Goal: Information Seeking & Learning: Learn about a topic

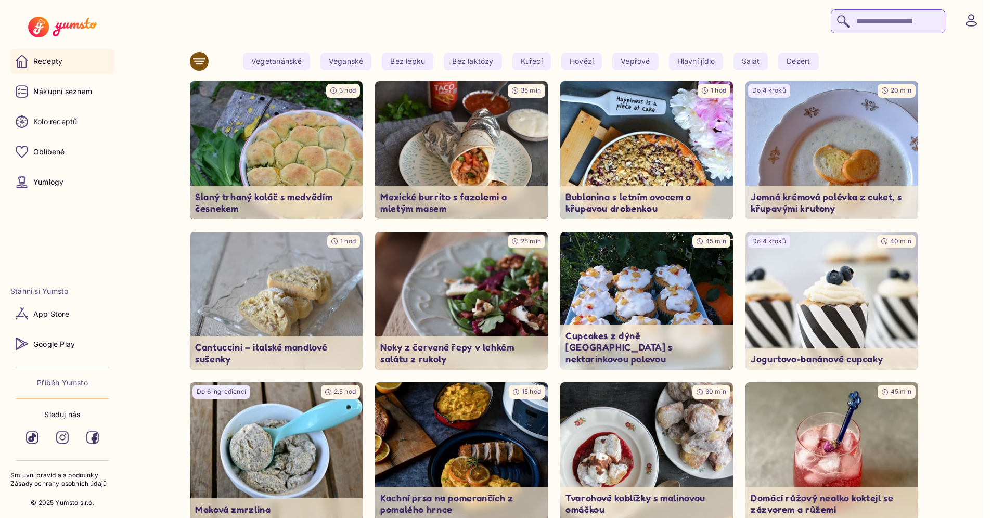
click at [636, 14] on div at bounding box center [558, 20] width 846 height 26
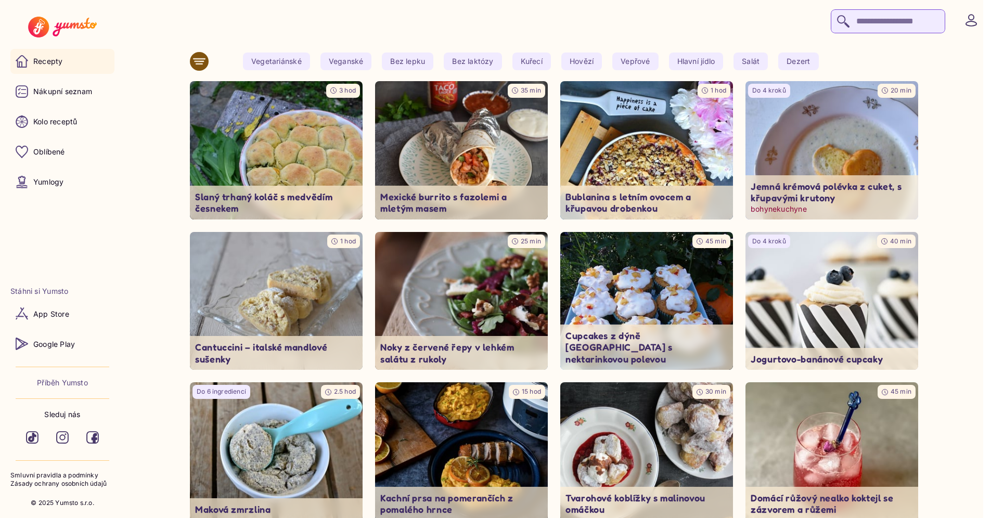
click at [823, 135] on img at bounding box center [832, 150] width 182 height 145
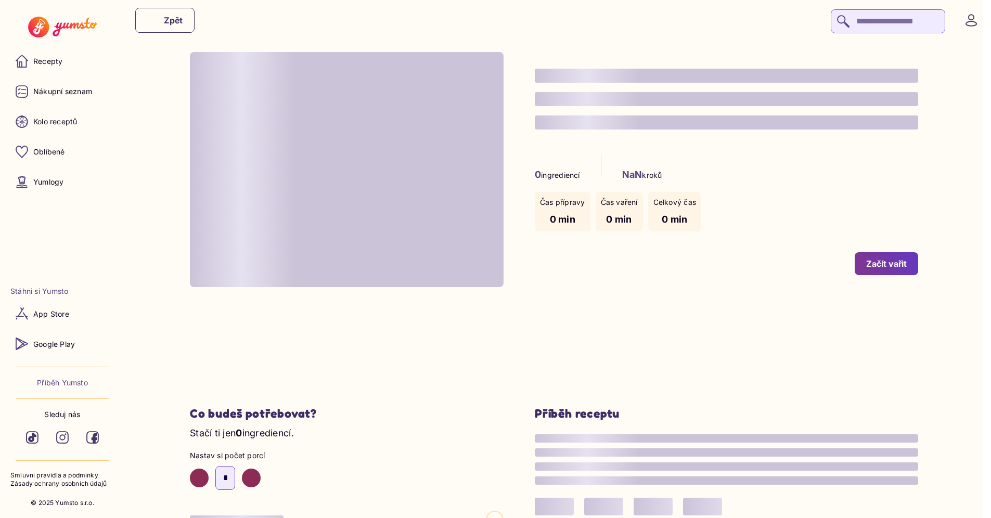
type input "*"
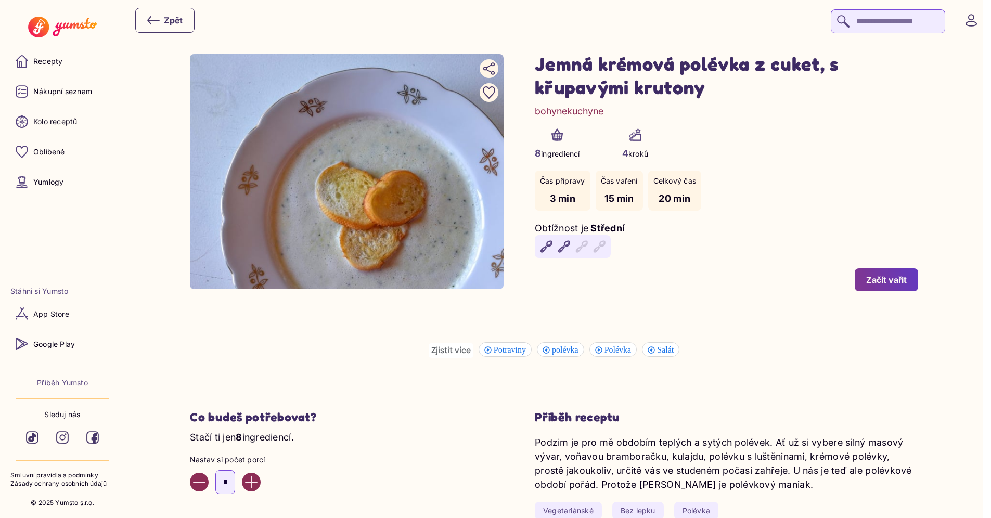
click at [823, 135] on div "8 ingrediencí 4 kroků" at bounding box center [726, 145] width 383 height 32
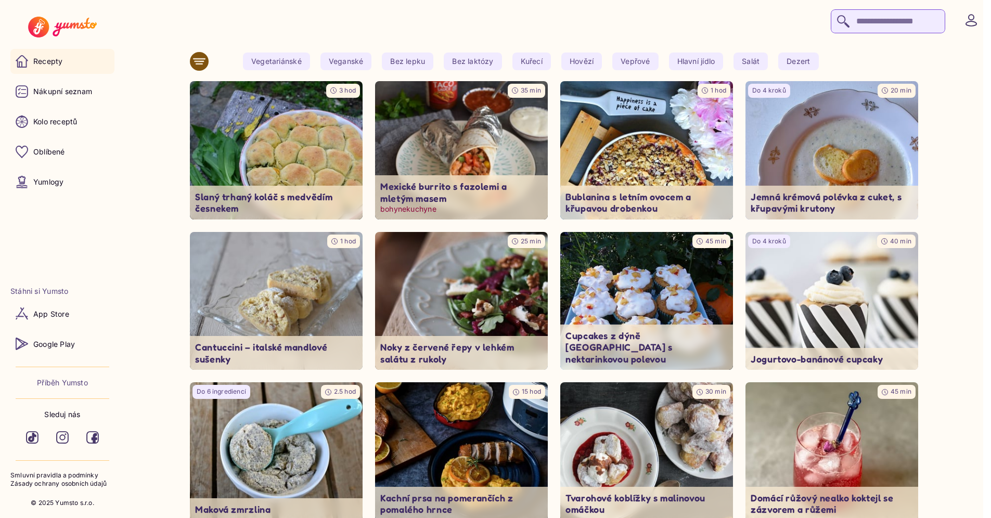
click at [481, 147] on img at bounding box center [462, 150] width 182 height 145
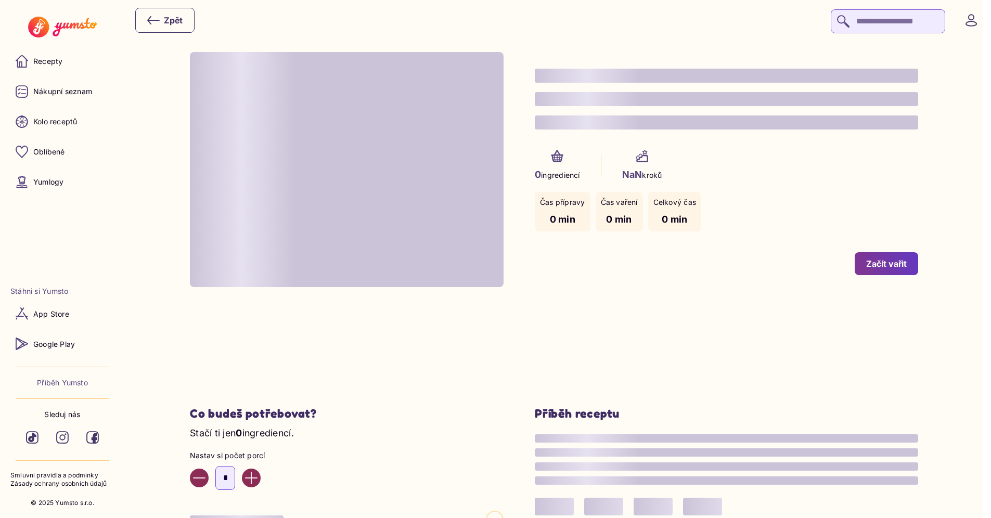
type input "*"
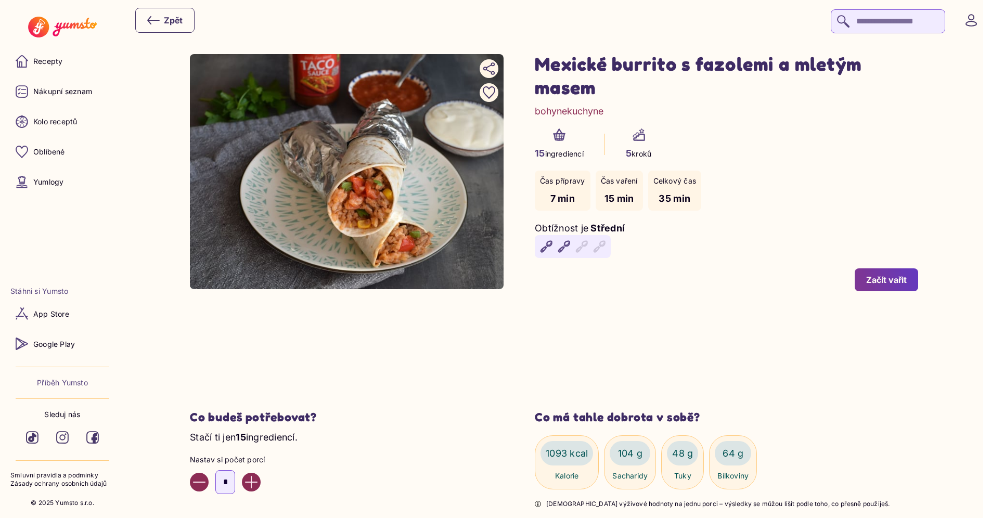
click at [724, 150] on div "15 ingrediencí 5 kroků" at bounding box center [726, 145] width 383 height 32
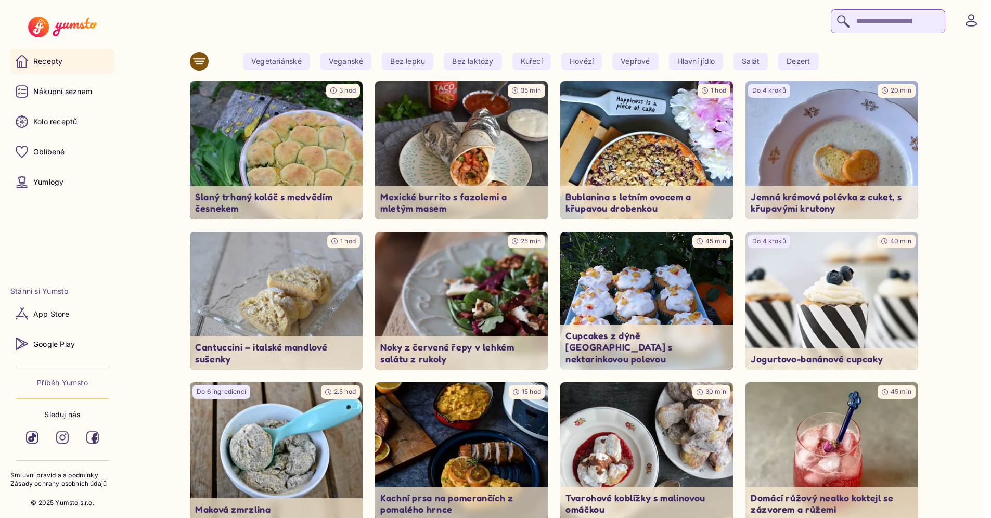
click at [686, 290] on img at bounding box center [646, 301] width 173 height 138
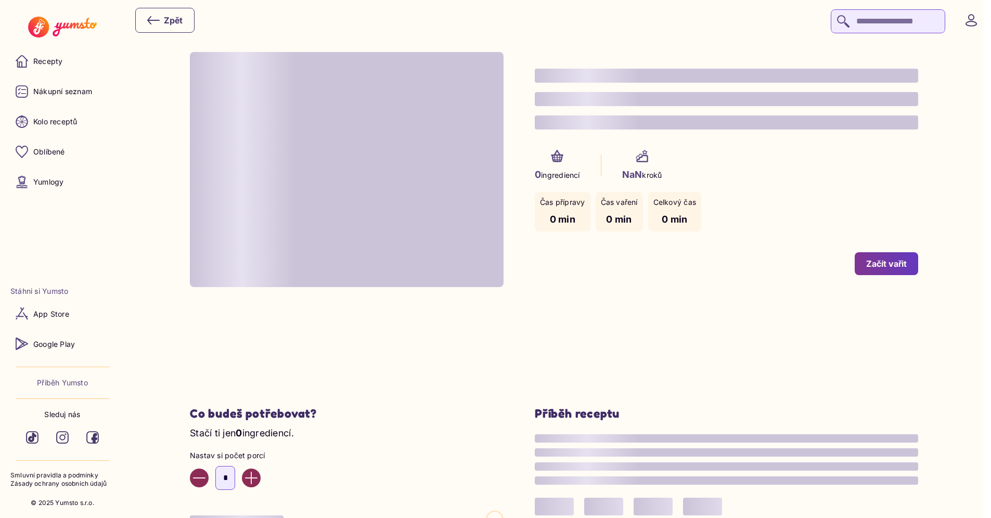
type input "**"
